Goal: Task Accomplishment & Management: Manage account settings

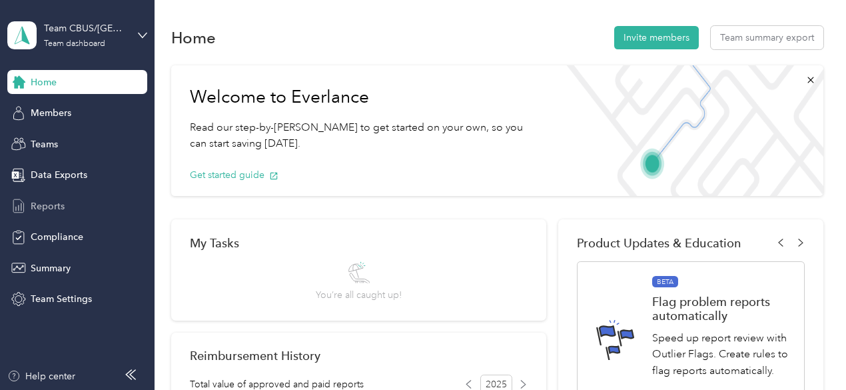
click at [61, 206] on span "Reports" at bounding box center [48, 206] width 34 height 14
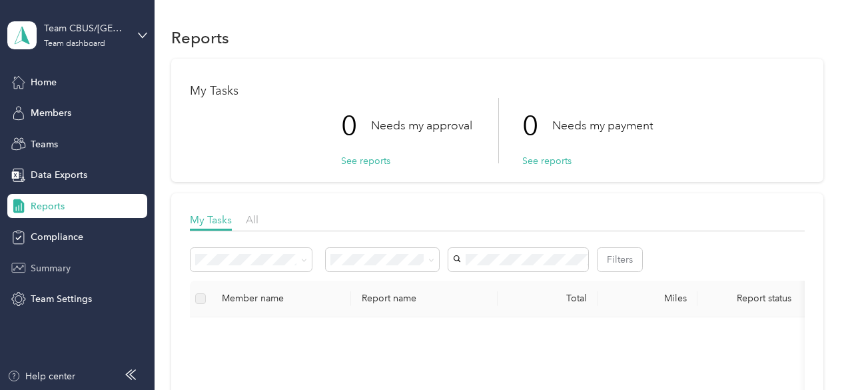
click at [55, 273] on span "Summary" at bounding box center [51, 268] width 40 height 14
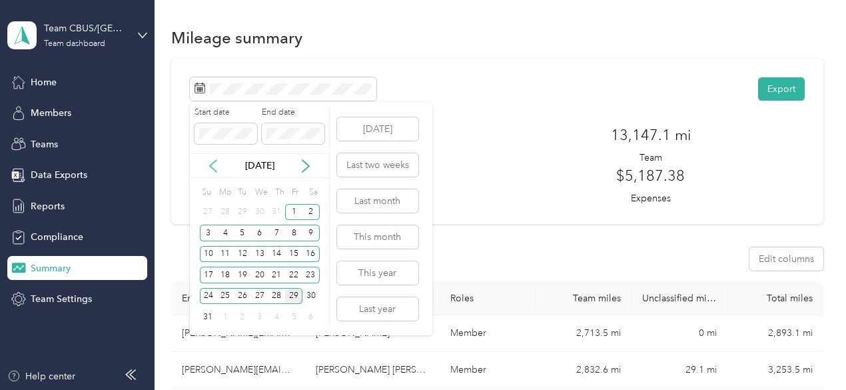
click at [212, 161] on icon at bounding box center [212, 165] width 13 height 13
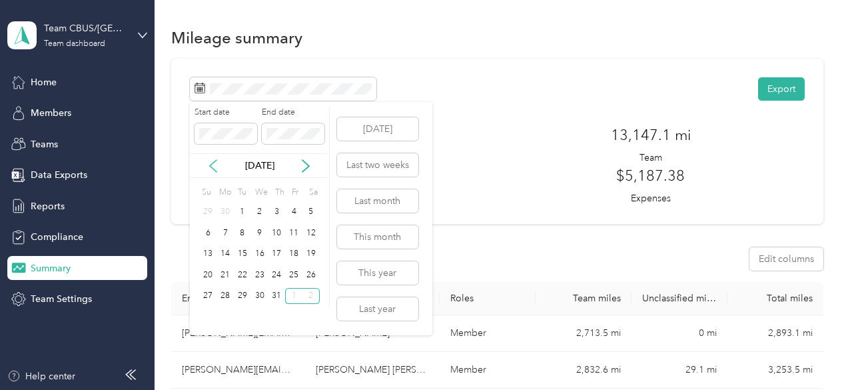
click at [212, 161] on icon at bounding box center [212, 165] width 13 height 13
click at [302, 162] on icon at bounding box center [305, 165] width 13 height 13
click at [220, 212] on div "2" at bounding box center [224, 212] width 17 height 17
click at [306, 163] on icon at bounding box center [305, 166] width 7 height 12
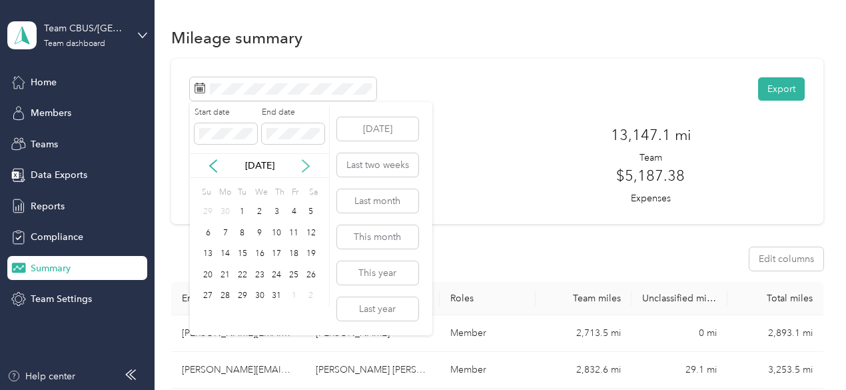
click at [306, 163] on icon at bounding box center [305, 166] width 7 height 12
click at [294, 291] on div "29" at bounding box center [293, 296] width 17 height 17
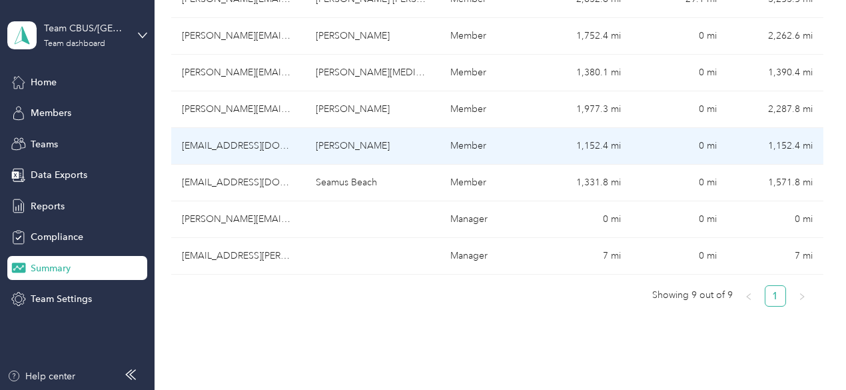
scroll to position [400, 0]
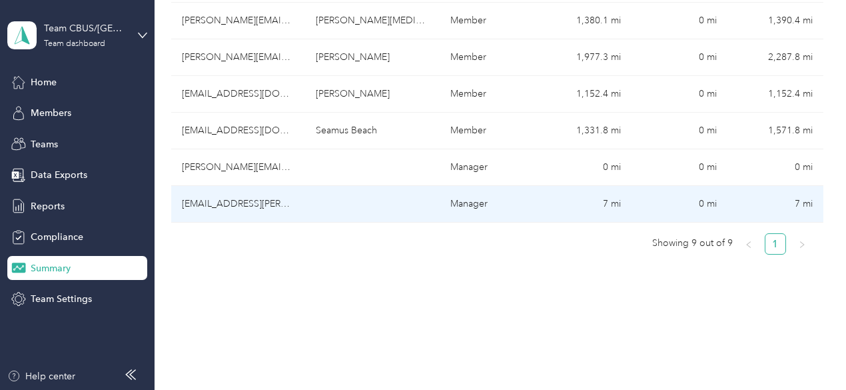
click at [254, 186] on td "[EMAIL_ADDRESS][PERSON_NAME][DOMAIN_NAME]" at bounding box center [238, 204] width 135 height 37
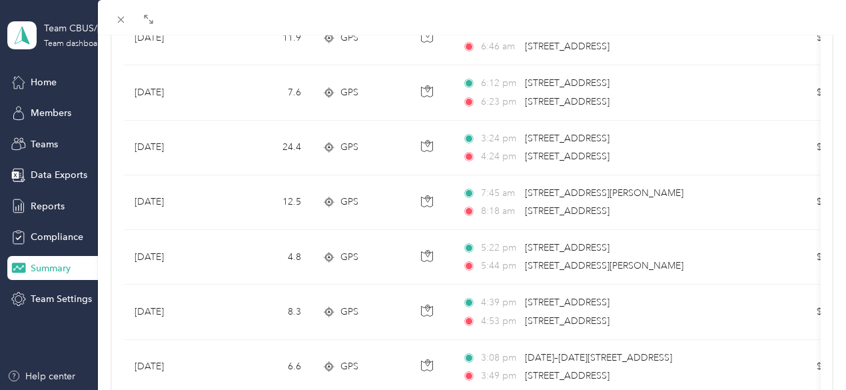
scroll to position [1306, 0]
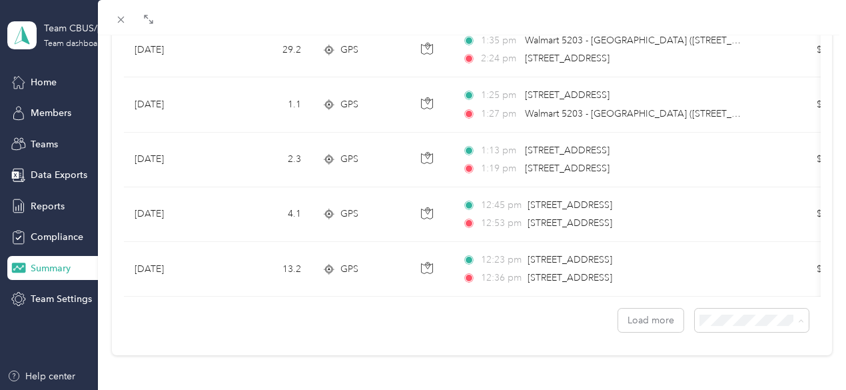
click at [714, 389] on div "Drag to resize Click to close [EMAIL_ADDRESS][PERSON_NAME][DOMAIN_NAME] Archive…" at bounding box center [419, 390] width 839 height 0
click at [793, 313] on span at bounding box center [798, 320] width 11 height 14
click at [734, 291] on li "100 per load" at bounding box center [742, 281] width 114 height 23
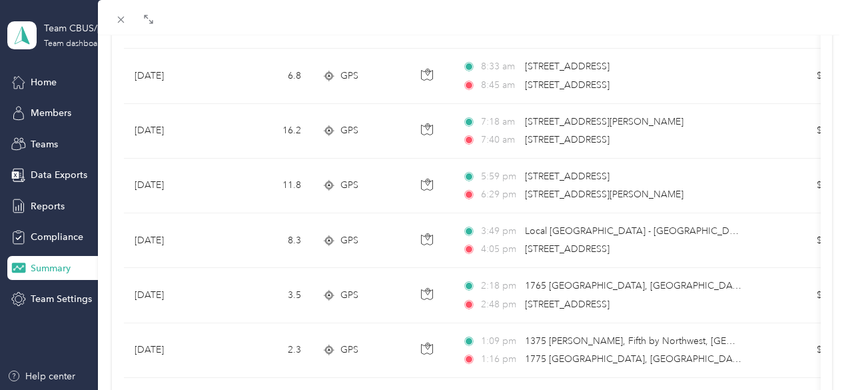
scroll to position [5398, 0]
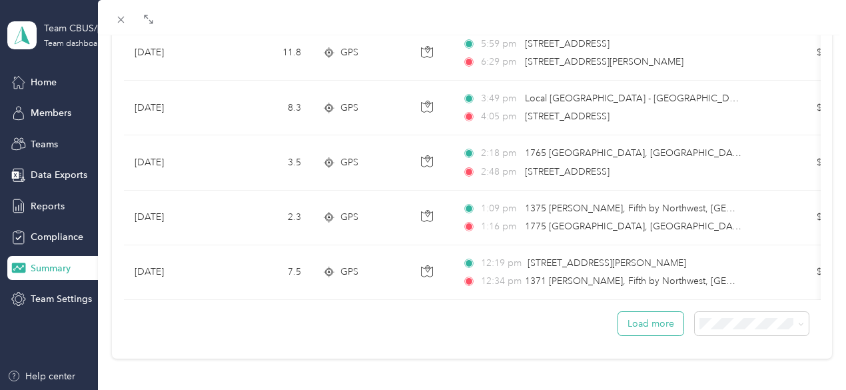
click at [648, 313] on button "Load more" at bounding box center [650, 323] width 65 height 23
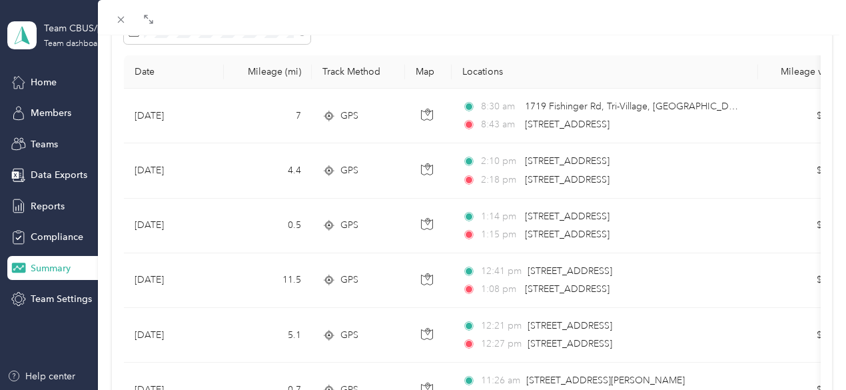
scroll to position [0, 0]
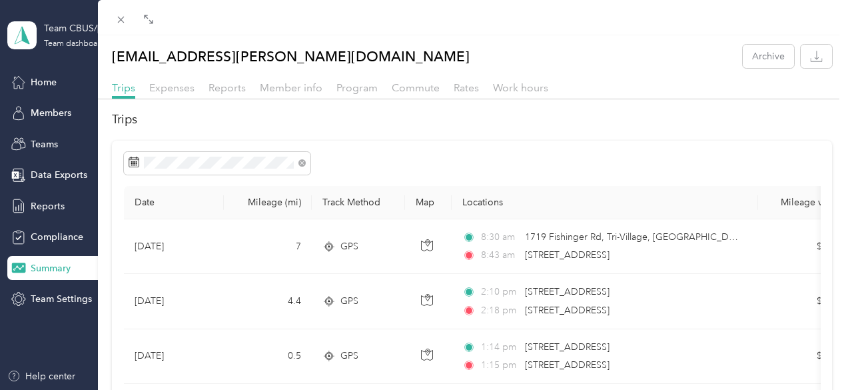
click at [41, 273] on div "[EMAIL_ADDRESS][PERSON_NAME][DOMAIN_NAME] Archive Trips Expenses Reports Member…" at bounding box center [423, 195] width 846 height 390
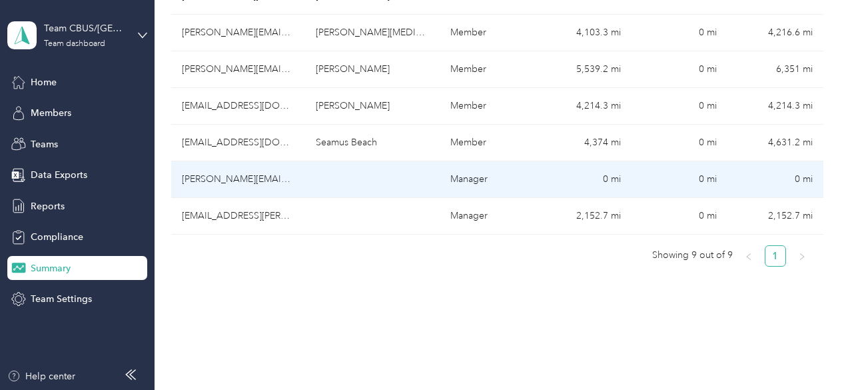
click at [236, 161] on td "[PERSON_NAME][EMAIL_ADDRESS][PERSON_NAME][DOMAIN_NAME]" at bounding box center [238, 179] width 135 height 37
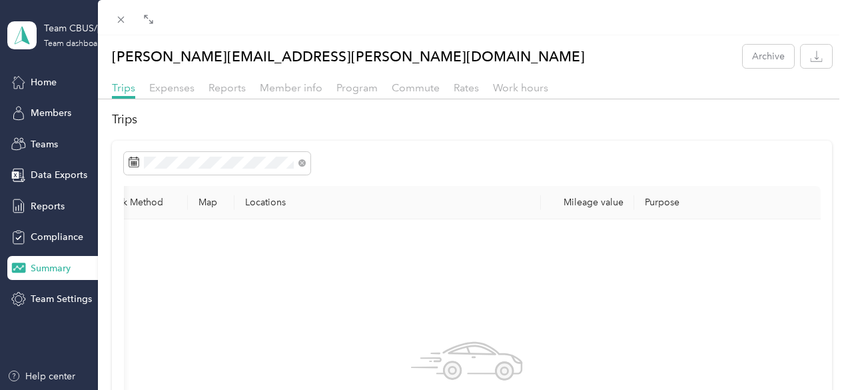
click at [59, 83] on div "[PERSON_NAME][EMAIL_ADDRESS][PERSON_NAME][DOMAIN_NAME] Archive Trips Expenses R…" at bounding box center [423, 195] width 846 height 390
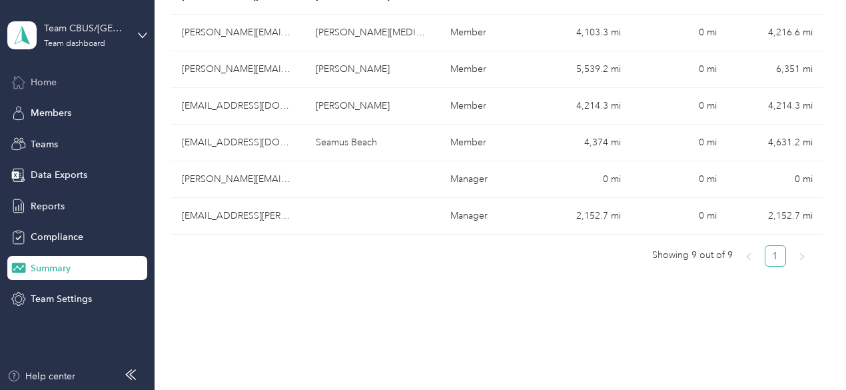
click at [59, 79] on div "Home" at bounding box center [77, 82] width 140 height 24
